Goal: Information Seeking & Learning: Learn about a topic

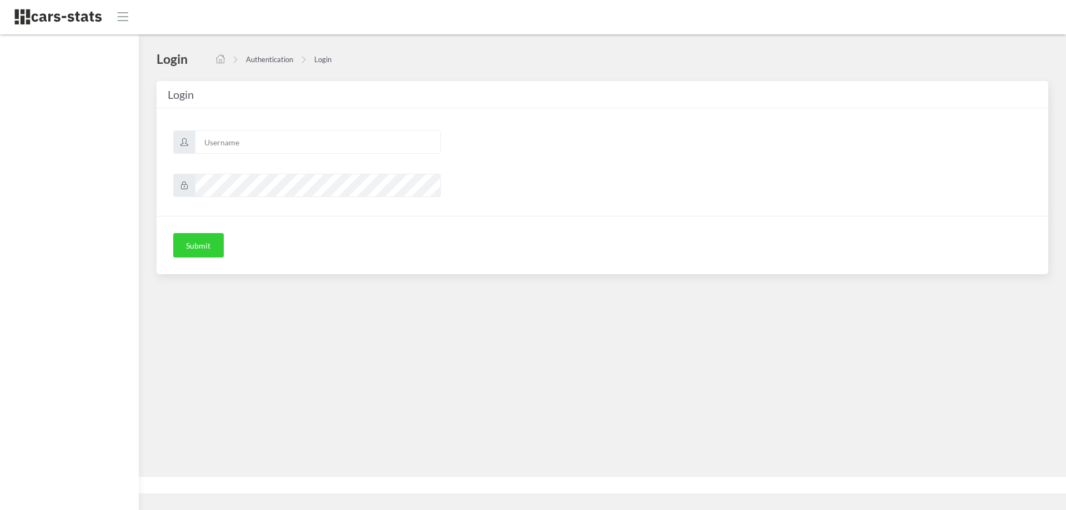
scroll to position [8, 8]
type input "skoda"
click at [209, 254] on button "Submit" at bounding box center [198, 245] width 51 height 24
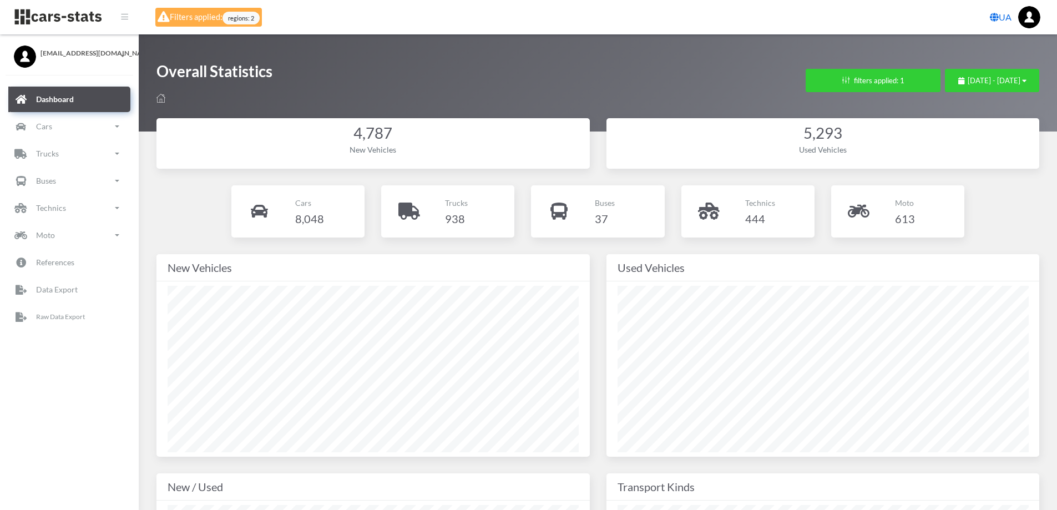
click at [313, 202] on p "Cars" at bounding box center [309, 203] width 29 height 14
drag, startPoint x: 799, startPoint y: 83, endPoint x: 911, endPoint y: 102, distance: 113.7
click at [911, 102] on div "Overall Statistics Filters × Regions (Up to 3 regions) АВТОНОМНА РЕСПУБЛІКА КРИ…" at bounding box center [598, 83] width 883 height 44
click at [1025, 79] on icon "button" at bounding box center [1024, 80] width 4 height 7
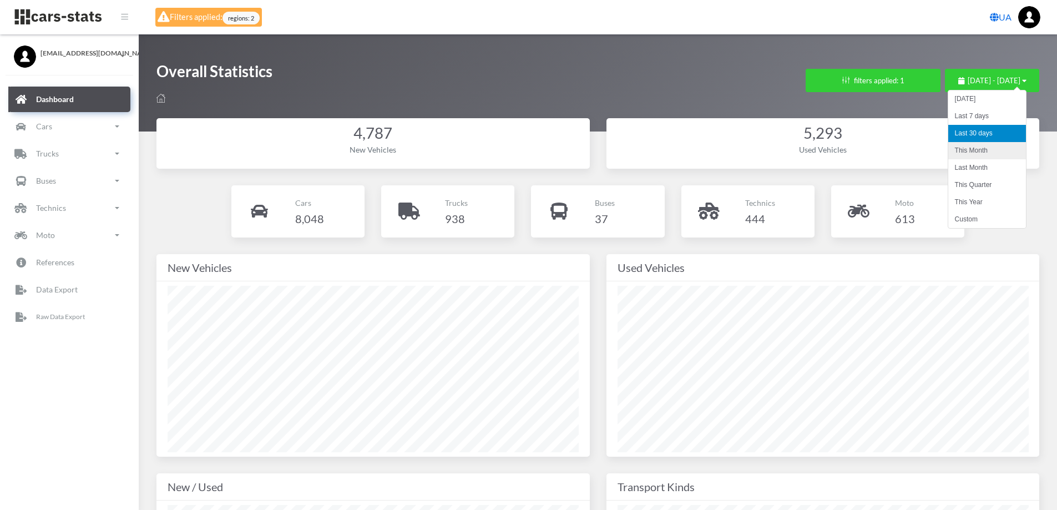
click at [997, 147] on li "This Month" at bounding box center [988, 150] width 78 height 17
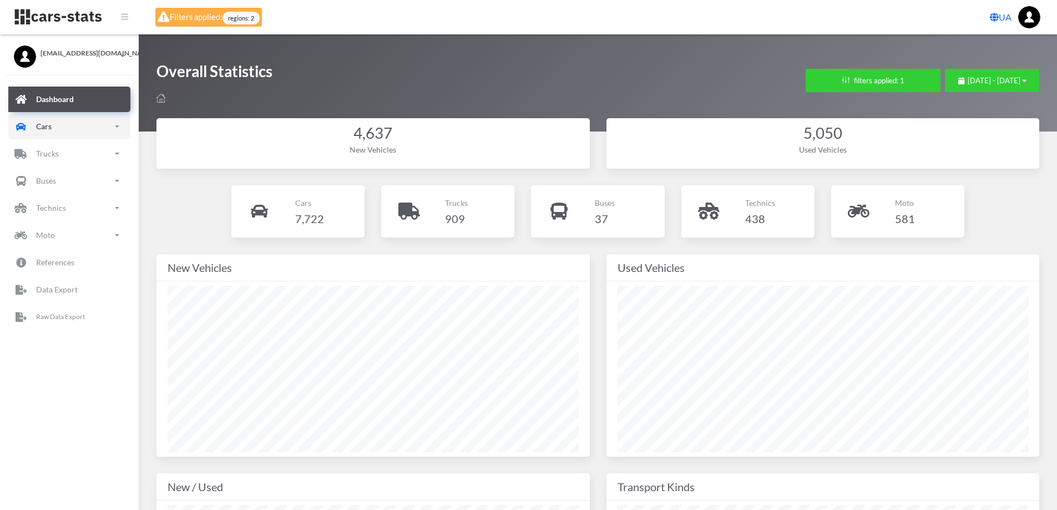
click at [36, 125] on p "Cars" at bounding box center [44, 126] width 16 height 14
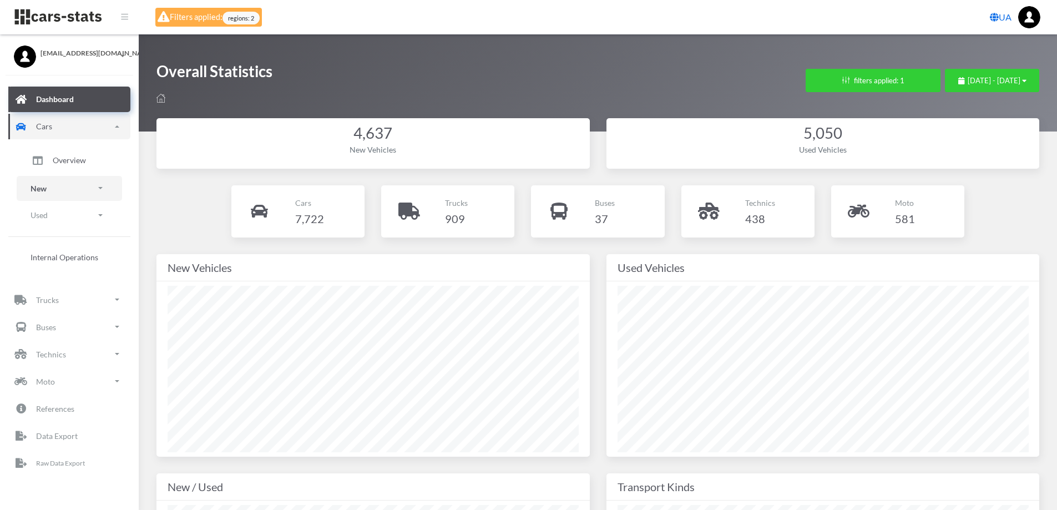
click at [65, 188] on link "New" at bounding box center [69, 188] width 105 height 25
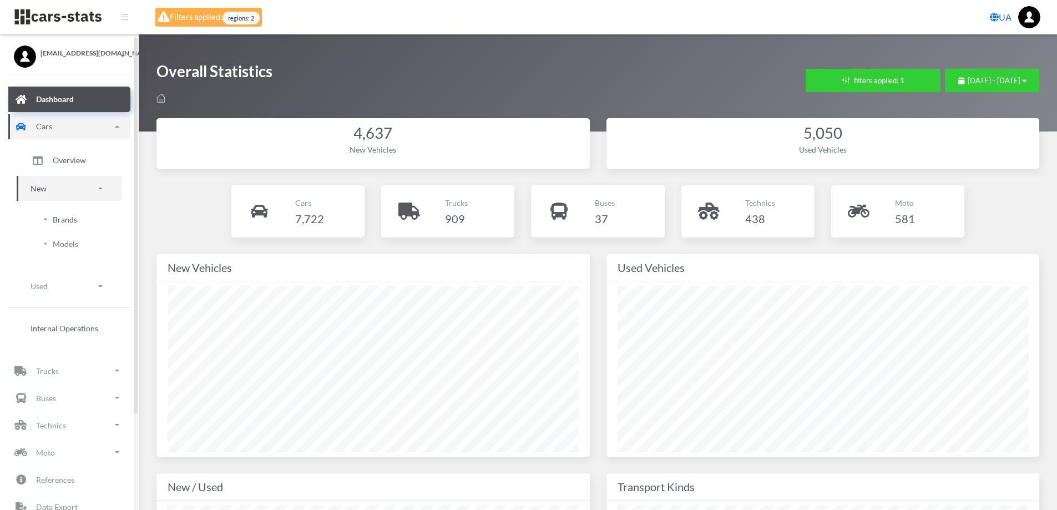
click at [67, 222] on span "Brands" at bounding box center [65, 220] width 24 height 12
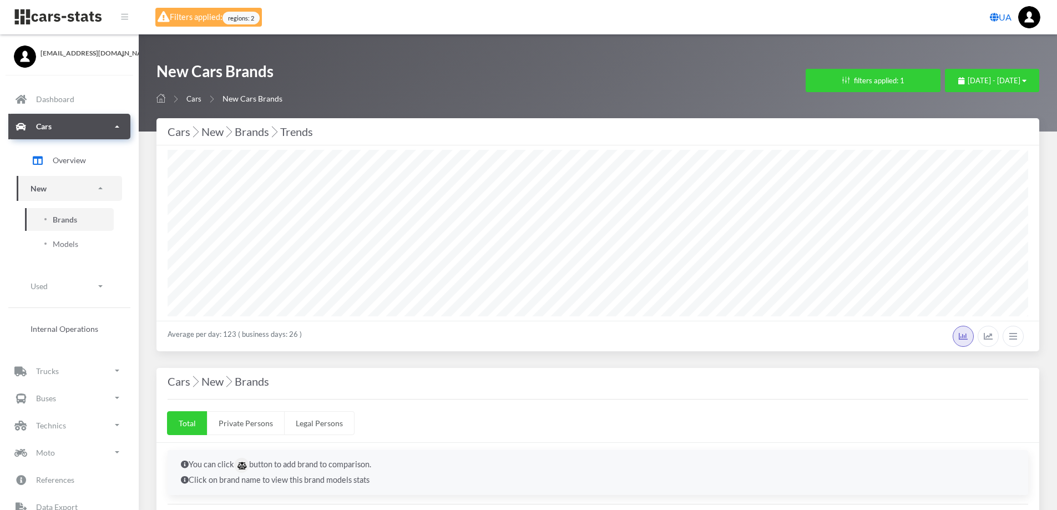
select select
select select "UA-32"
select select
select select "25"
click at [809, 76] on button "filters applied: 1" at bounding box center [873, 80] width 135 height 23
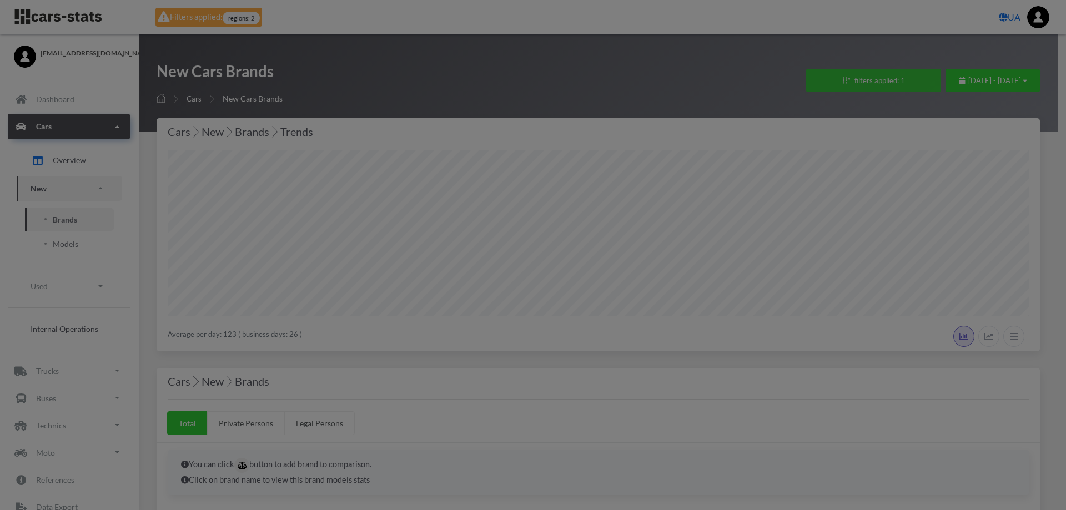
scroll to position [167, 861]
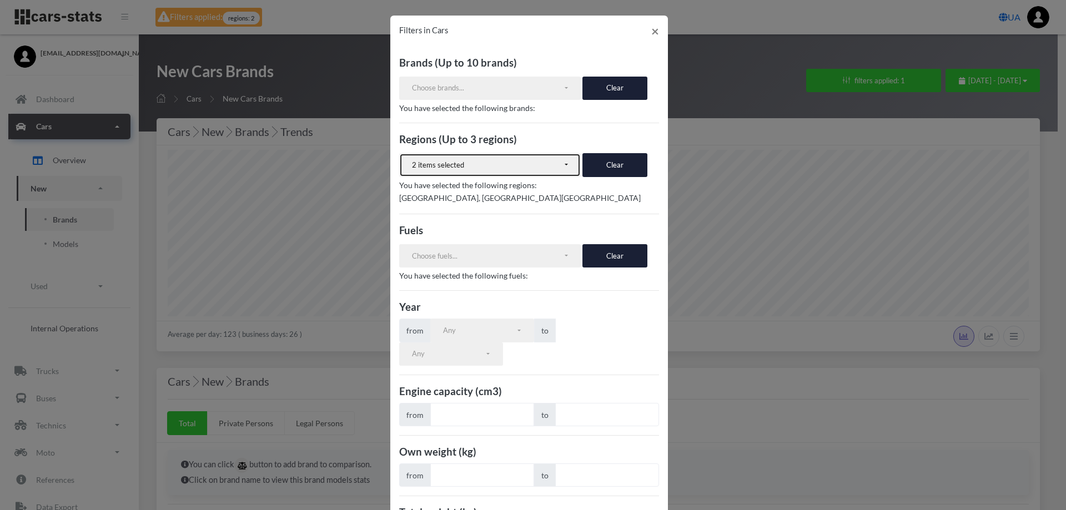
click at [556, 161] on div "2 items selected" at bounding box center [487, 165] width 151 height 11
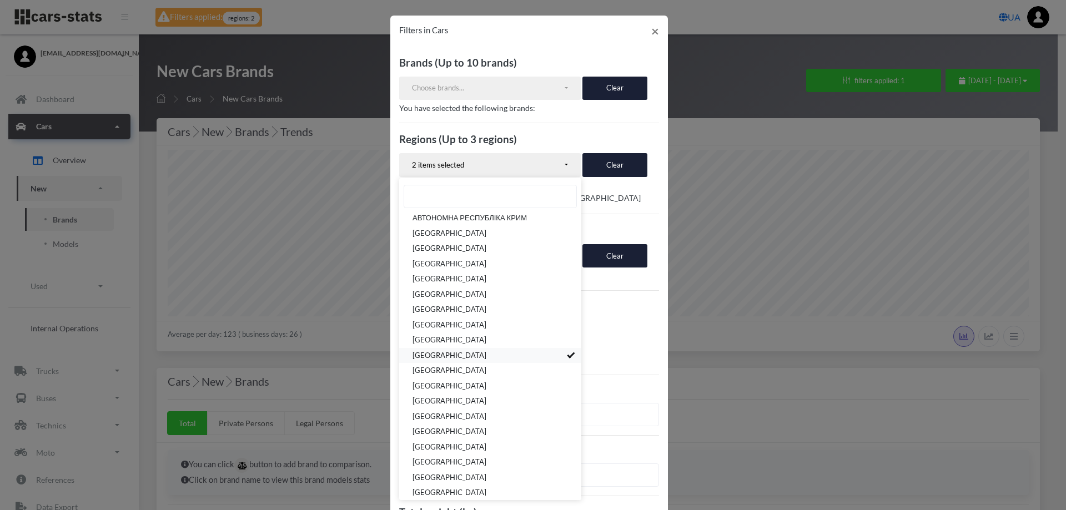
click at [510, 355] on link "[GEOGRAPHIC_DATA]" at bounding box center [490, 356] width 182 height 16
select select "UA-30"
click at [492, 471] on link "М.[GEOGRAPHIC_DATA]" at bounding box center [490, 473] width 182 height 16
select select
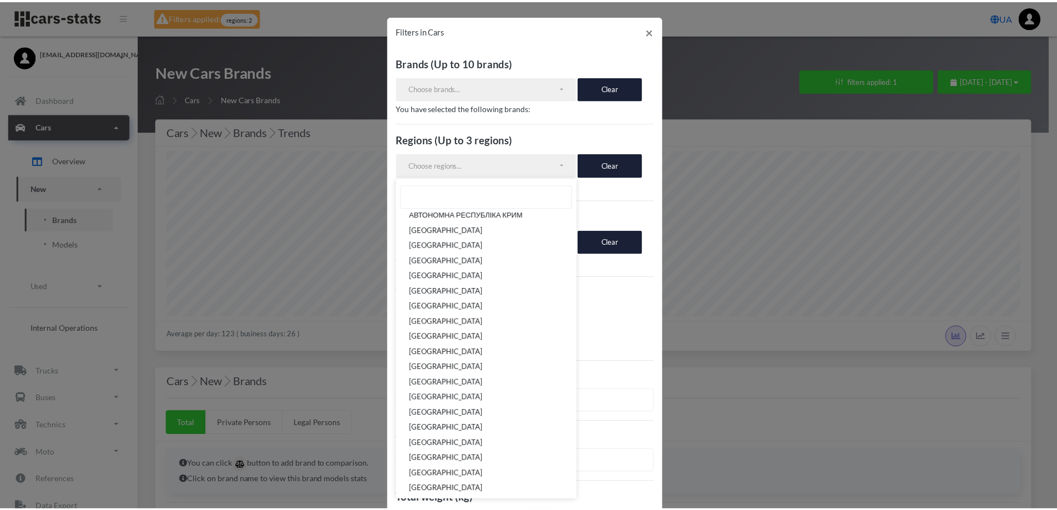
scroll to position [0, 0]
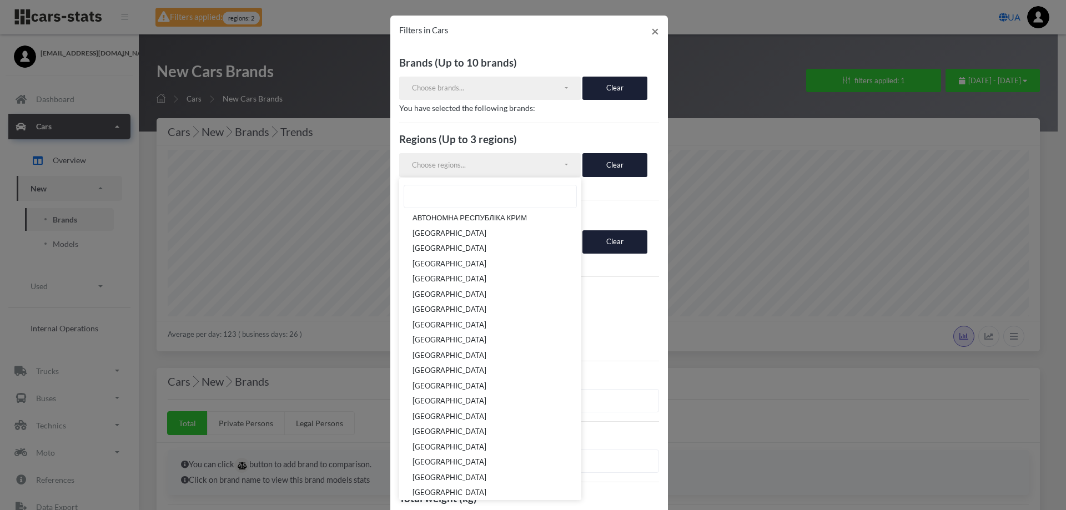
click at [709, 341] on div "Filters in Cars × Brands (Up to 10 brands) VOLKSWAGEN RENAULT [GEOGRAPHIC_DATA]…" at bounding box center [533, 255] width 1066 height 510
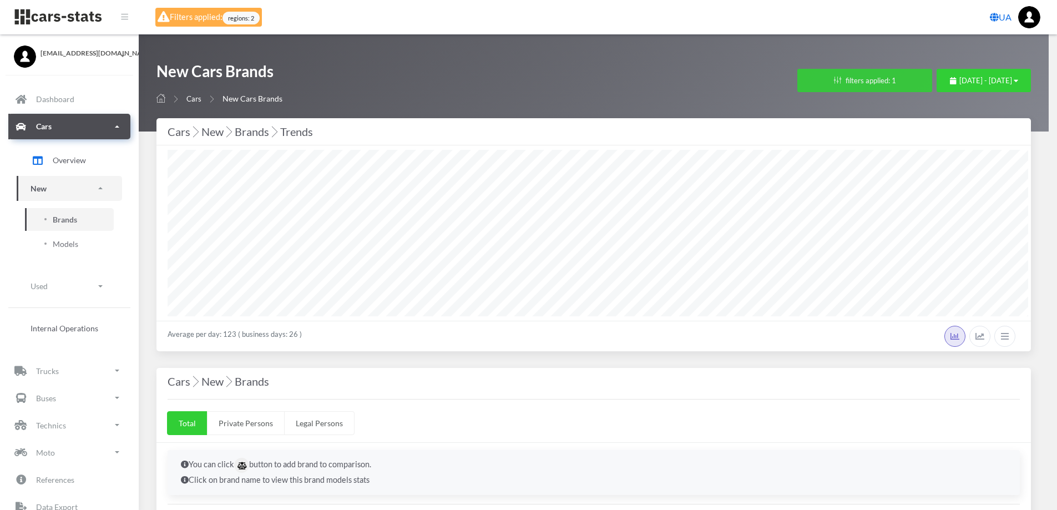
scroll to position [554842, 554147]
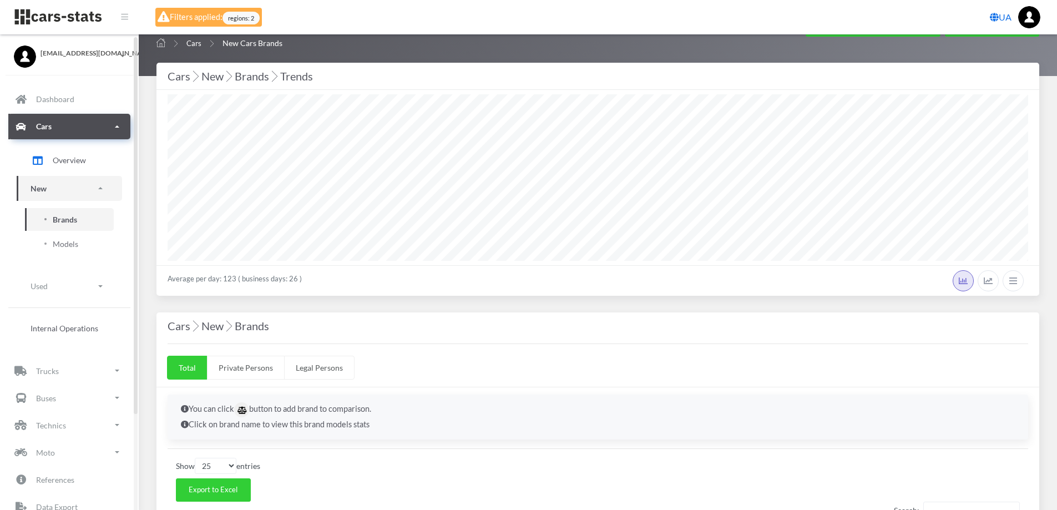
click at [83, 213] on link "Brands" at bounding box center [69, 219] width 89 height 23
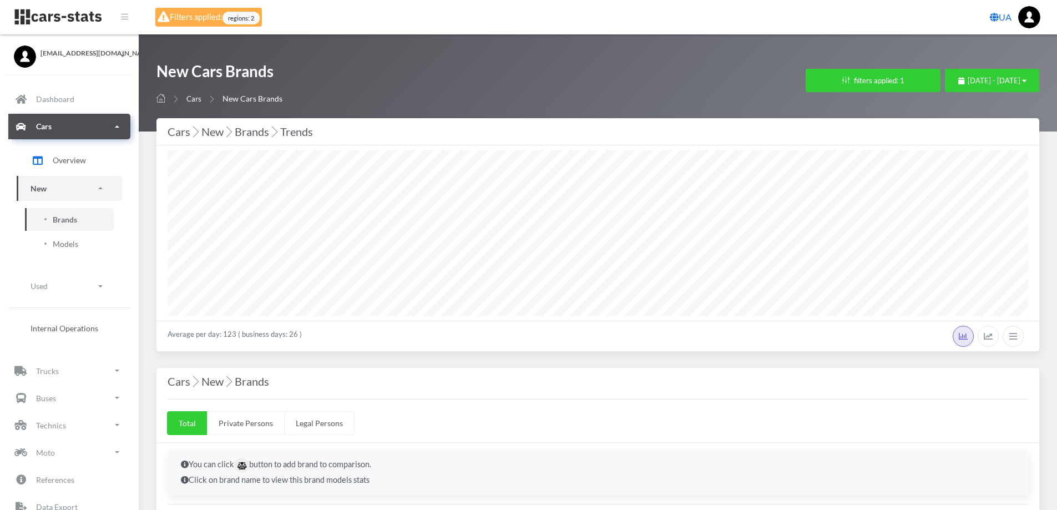
select select "25"
click at [70, 218] on span "Brands" at bounding box center [65, 220] width 24 height 12
select select "25"
click at [829, 80] on button "filters applied: 1" at bounding box center [873, 80] width 135 height 23
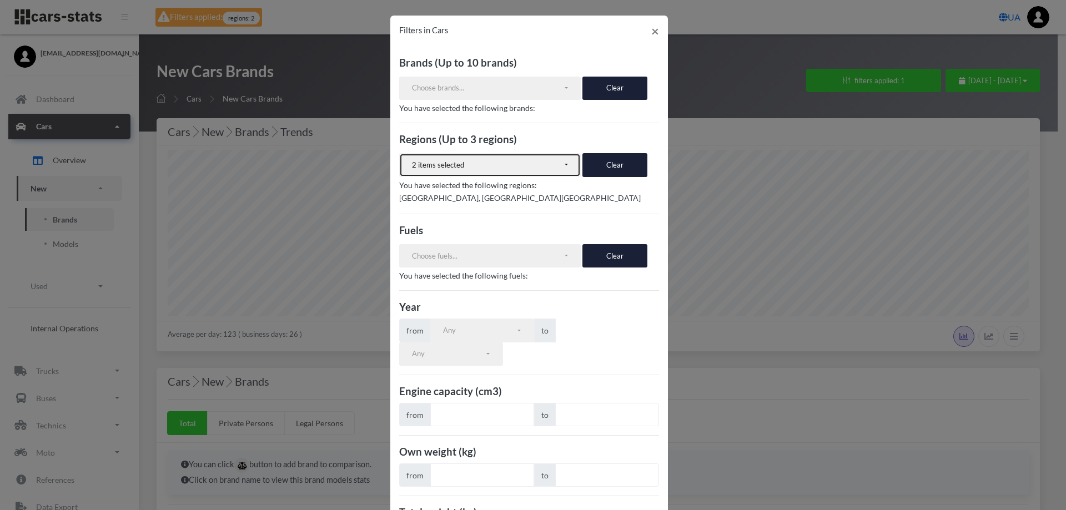
click at [560, 165] on button "2 items selected" at bounding box center [490, 164] width 182 height 23
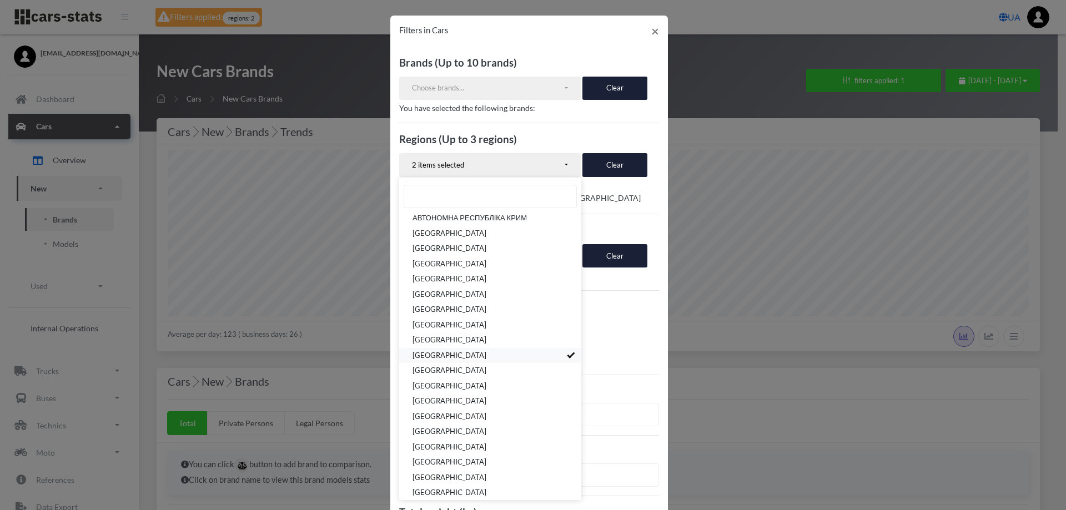
click at [515, 354] on link "[GEOGRAPHIC_DATA]" at bounding box center [490, 356] width 182 height 16
select select "UA-30"
click at [474, 468] on link "М.[GEOGRAPHIC_DATA]" at bounding box center [490, 473] width 182 height 16
select select
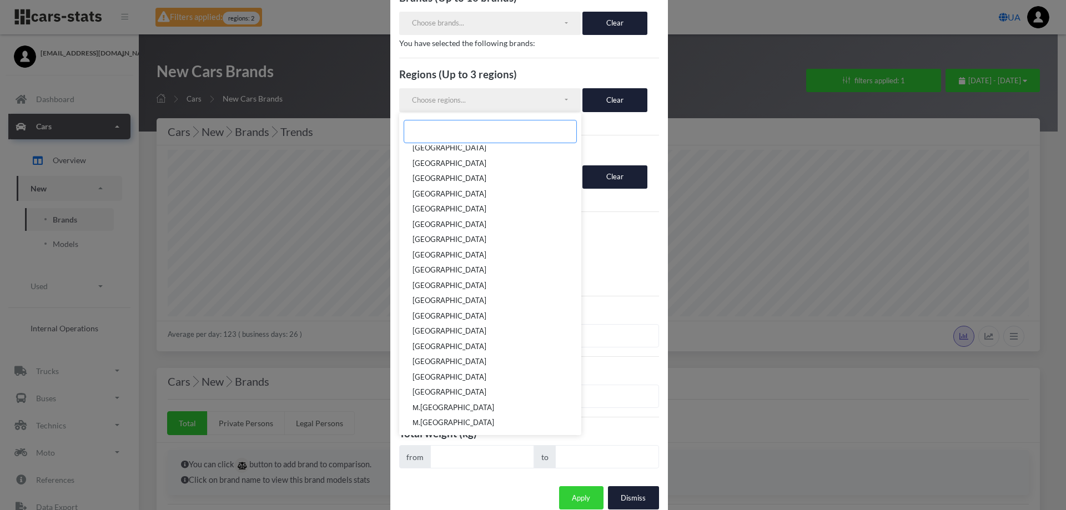
scroll to position [65, 0]
click at [589, 486] on button "Apply" at bounding box center [581, 497] width 44 height 23
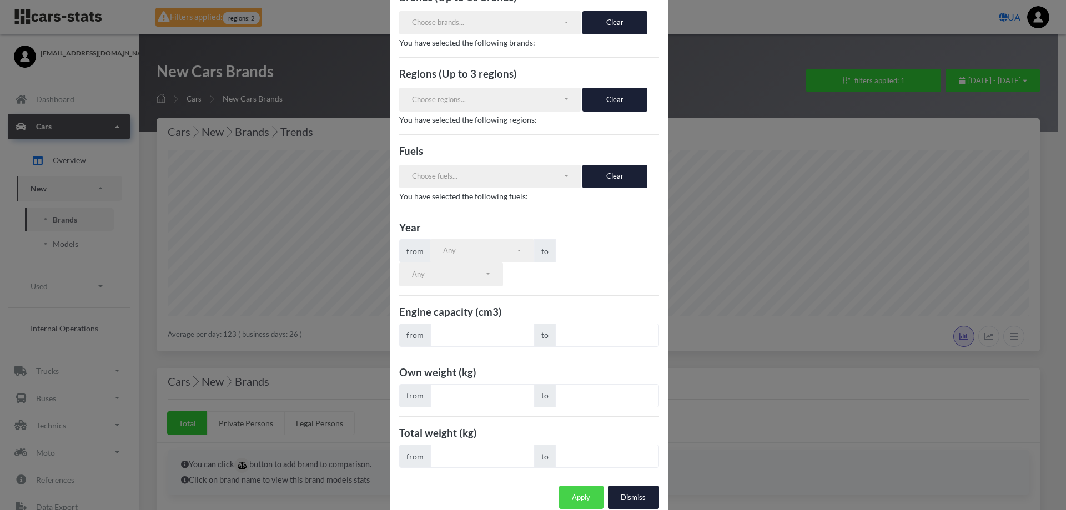
click at [574, 486] on button "Apply" at bounding box center [581, 497] width 44 height 23
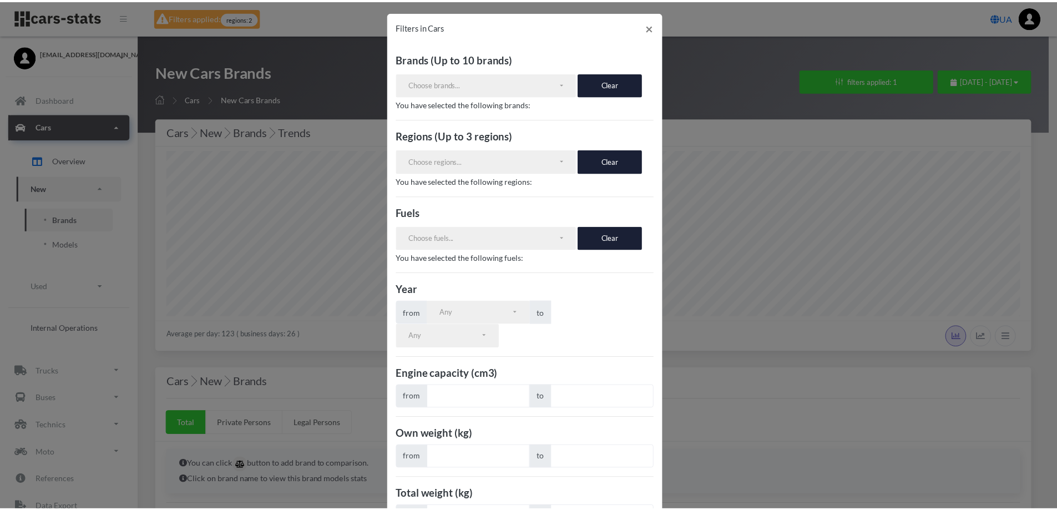
scroll to position [0, 0]
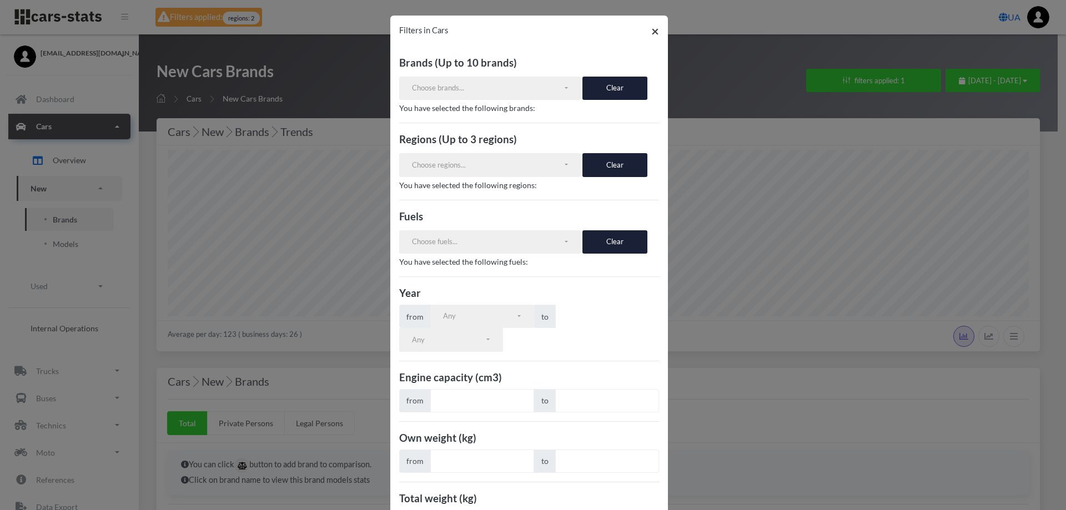
click at [651, 27] on span "×" at bounding box center [655, 31] width 8 height 16
